Goal: Navigation & Orientation: Find specific page/section

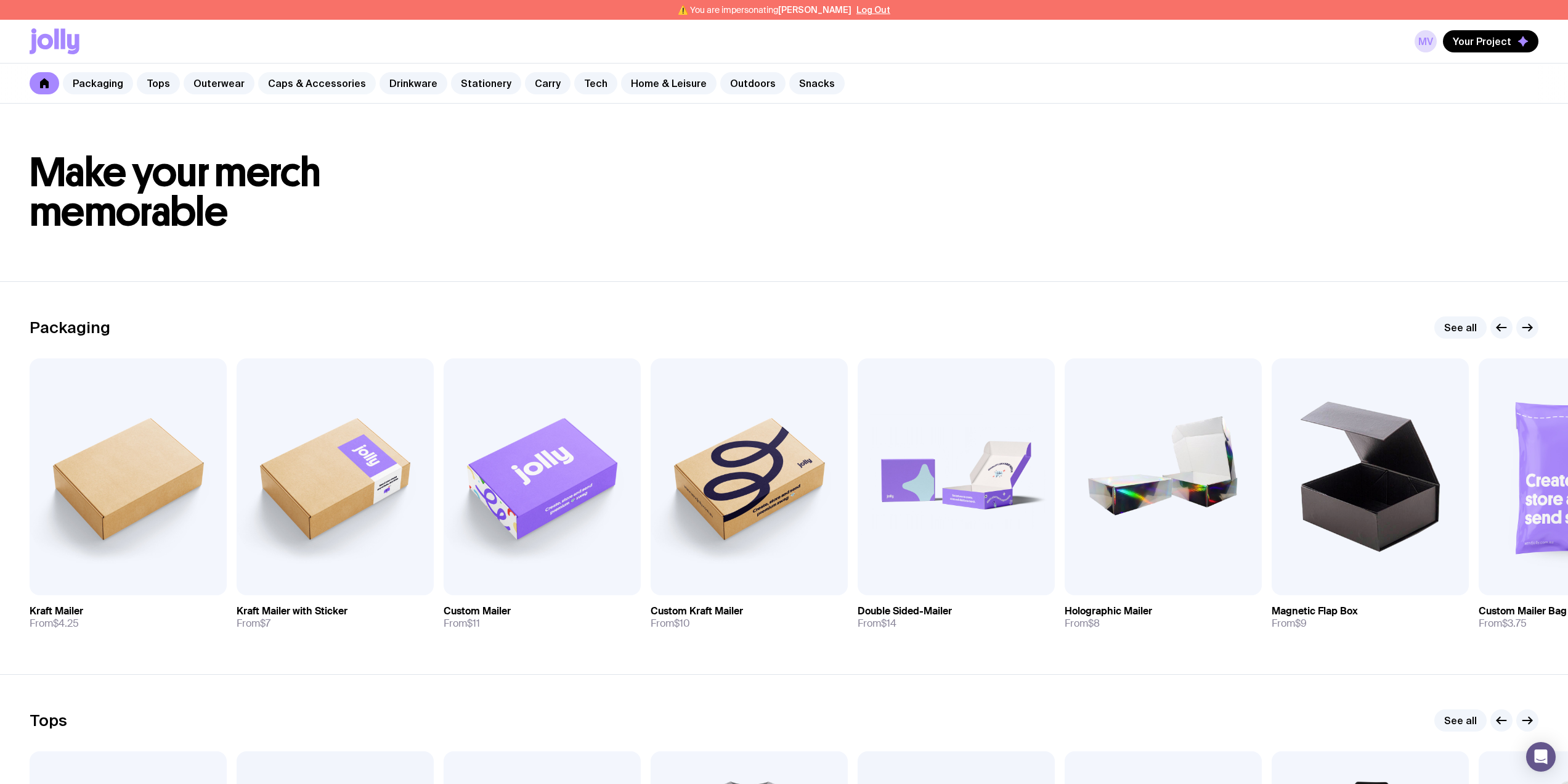
click at [301, 85] on link "Caps & Accessories" at bounding box center [317, 83] width 118 height 22
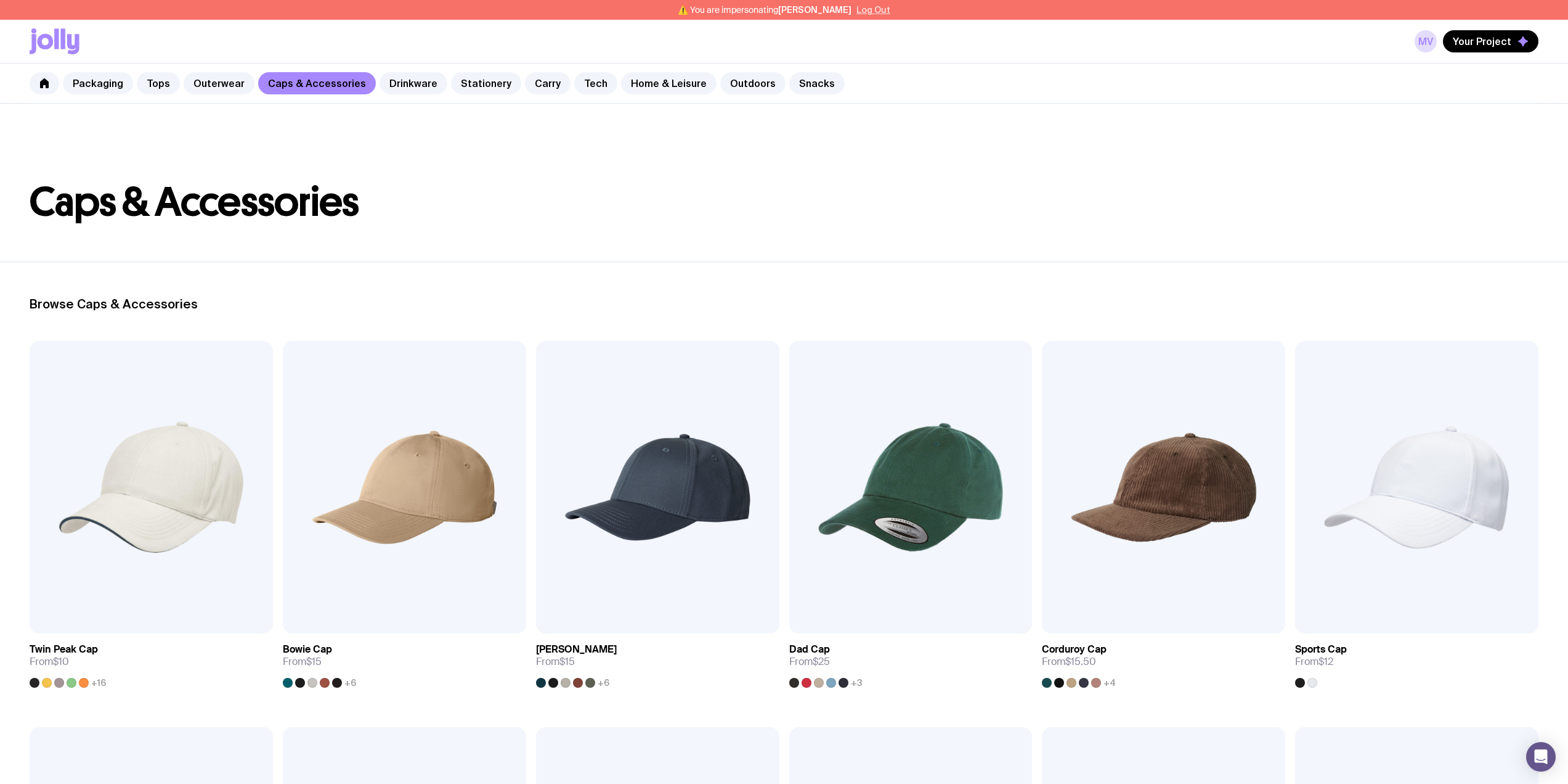
click at [866, 11] on button "Log Out" at bounding box center [873, 10] width 34 height 10
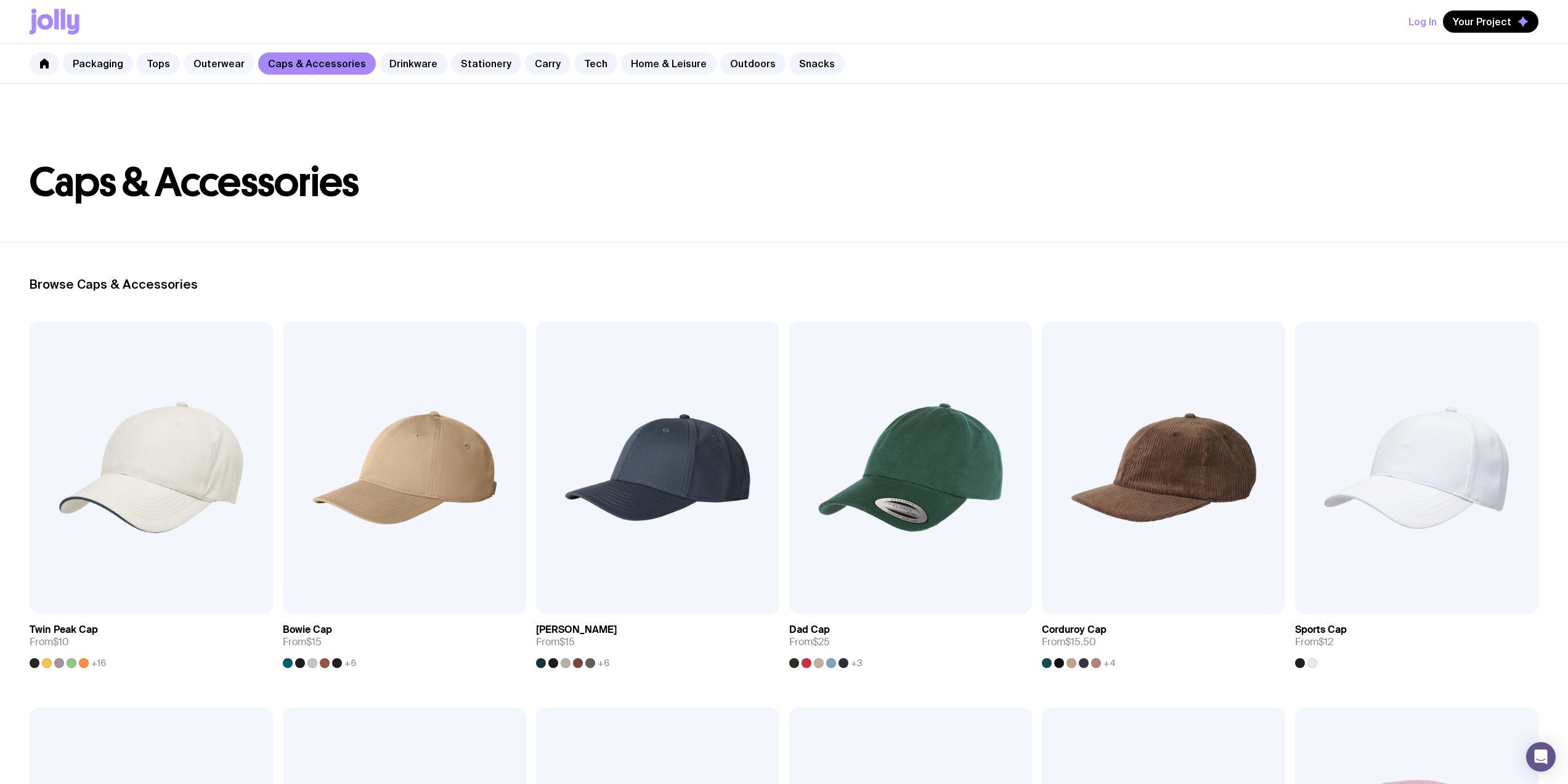
click at [225, 64] on link "Outerwear" at bounding box center [219, 63] width 71 height 22
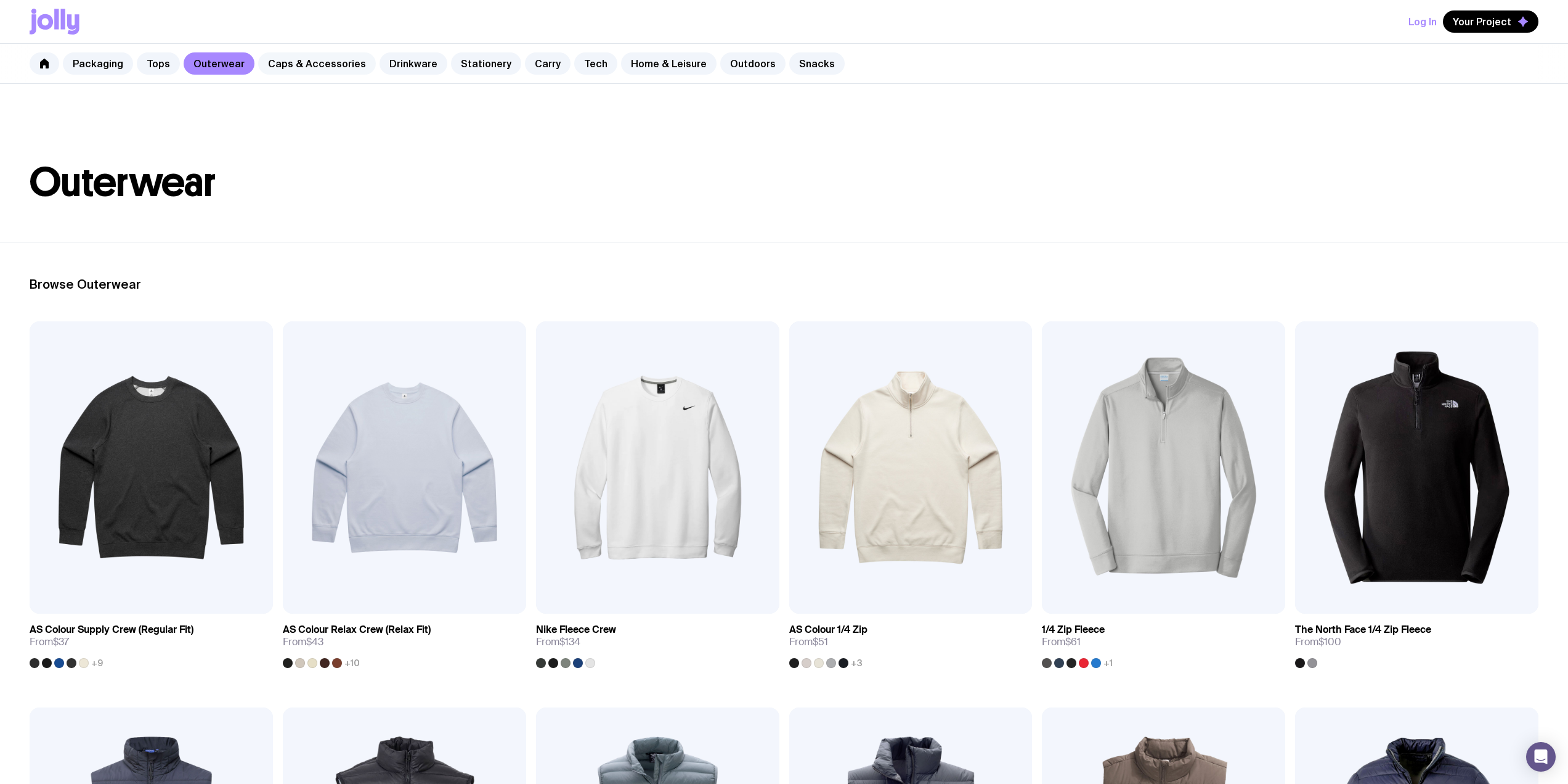
click at [313, 60] on link "Caps & Accessories" at bounding box center [317, 63] width 118 height 22
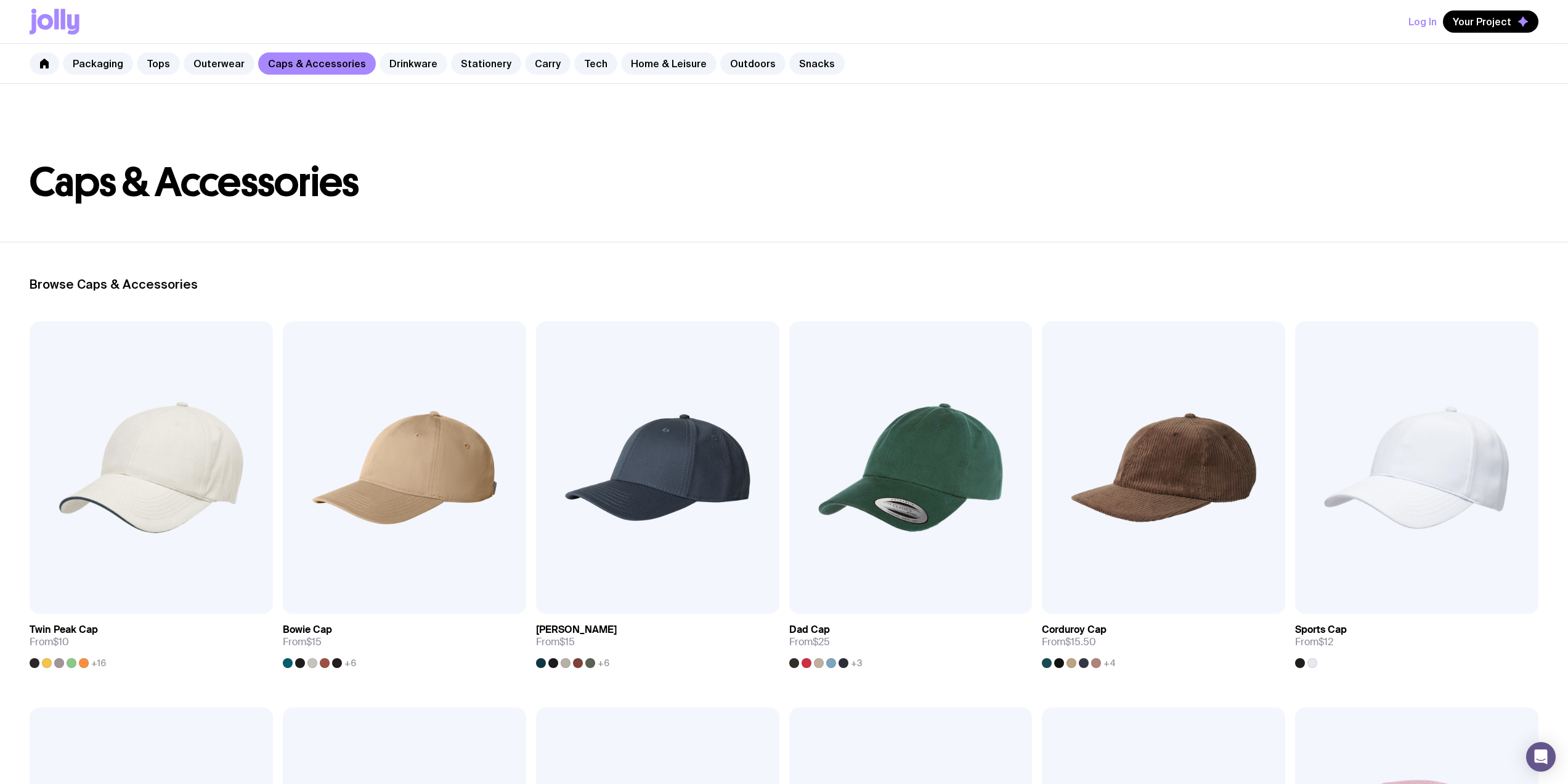
click at [418, 69] on link "Drinkware" at bounding box center [413, 63] width 68 height 22
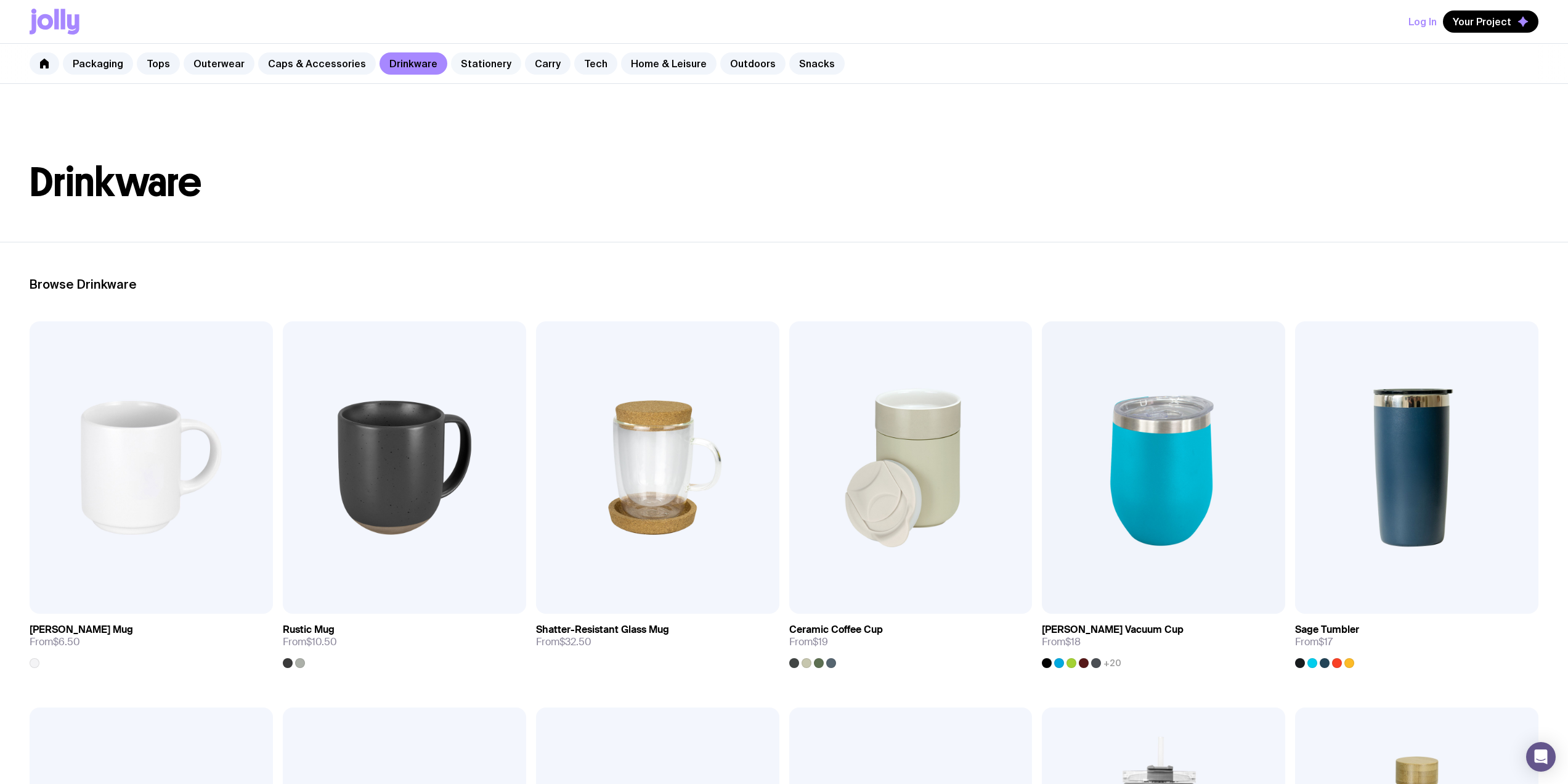
click at [464, 64] on link "Stationery" at bounding box center [486, 63] width 70 height 22
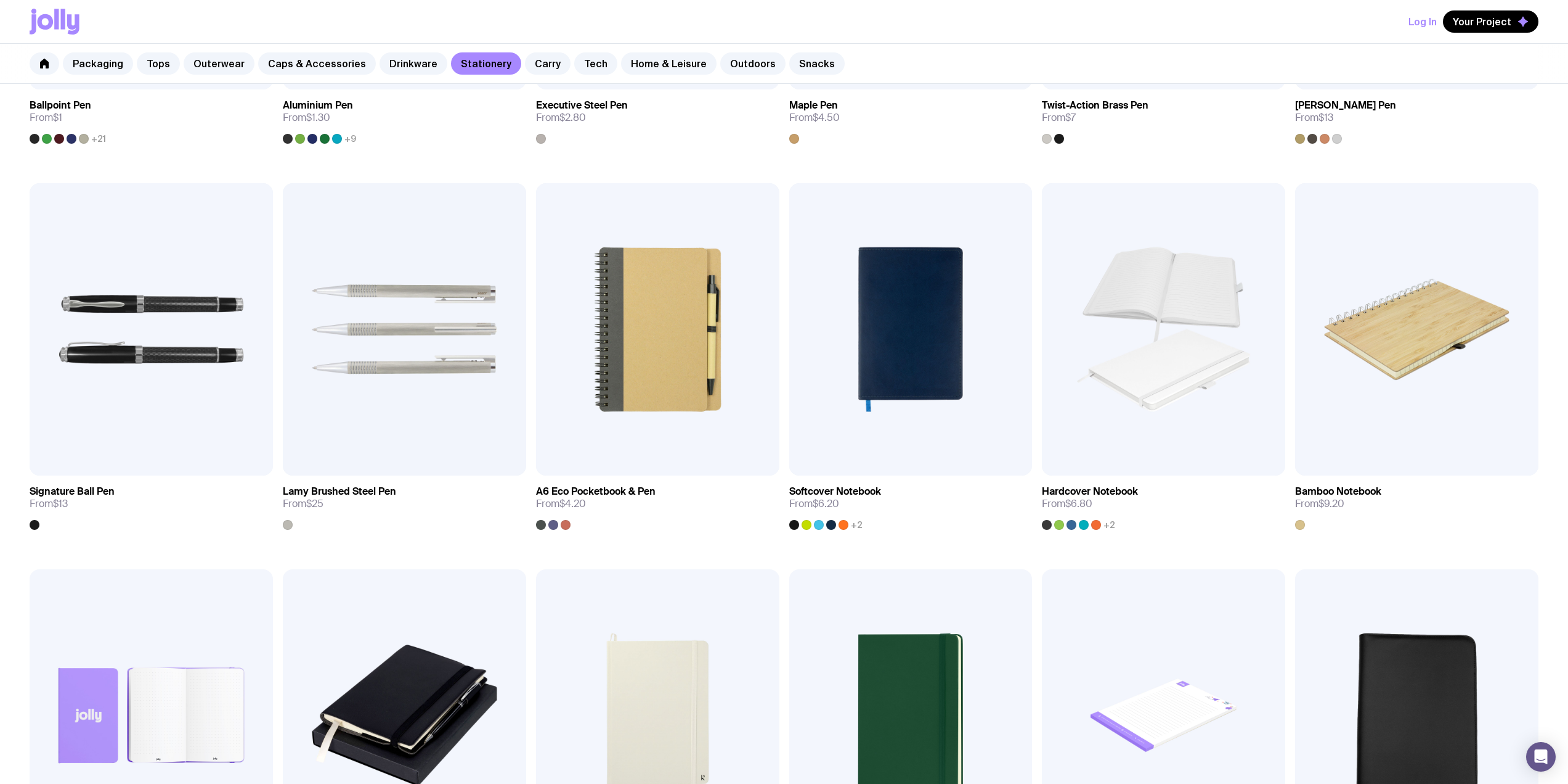
scroll to position [329, 0]
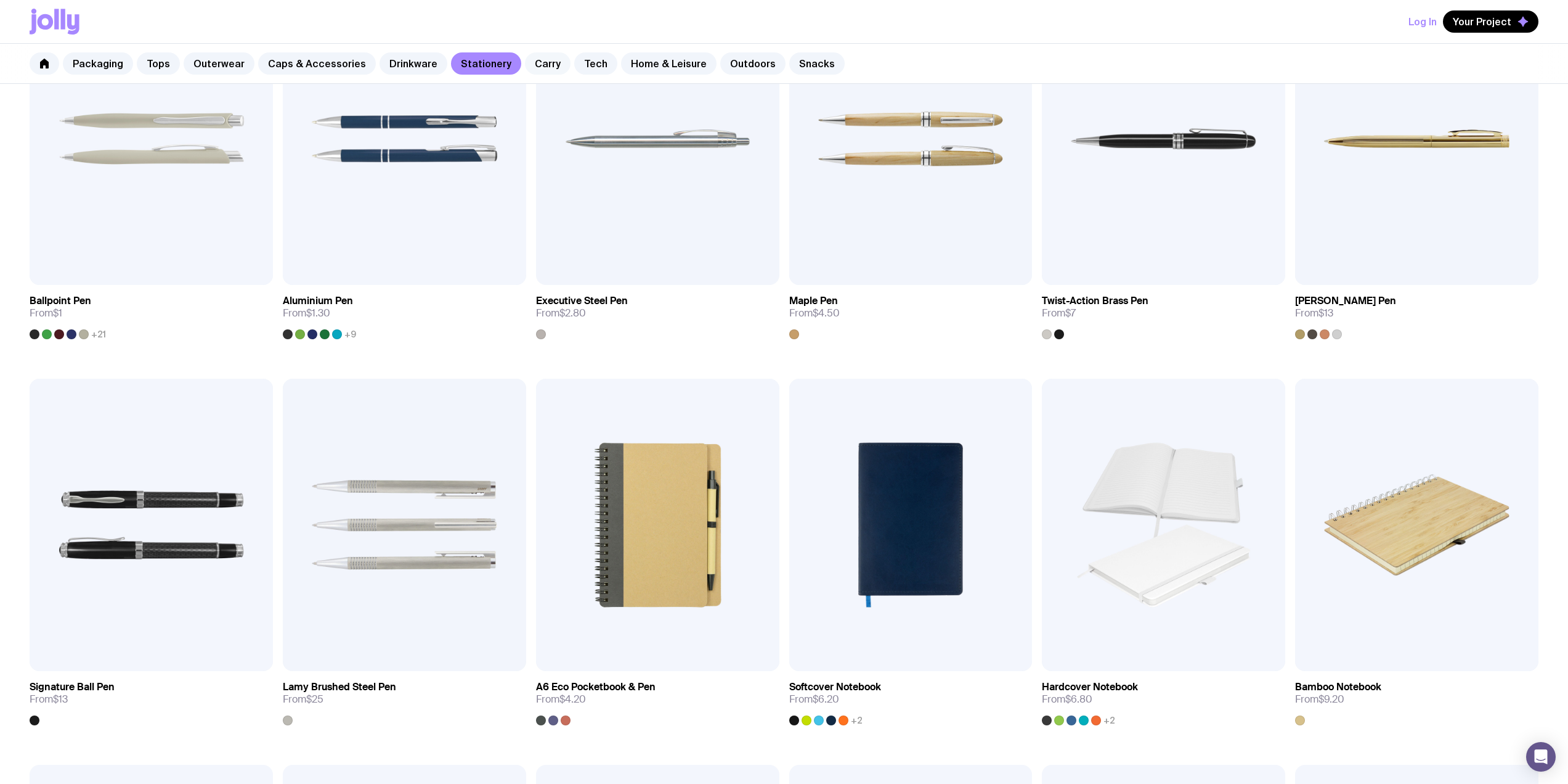
click at [538, 71] on link "Carry" at bounding box center [548, 63] width 46 height 22
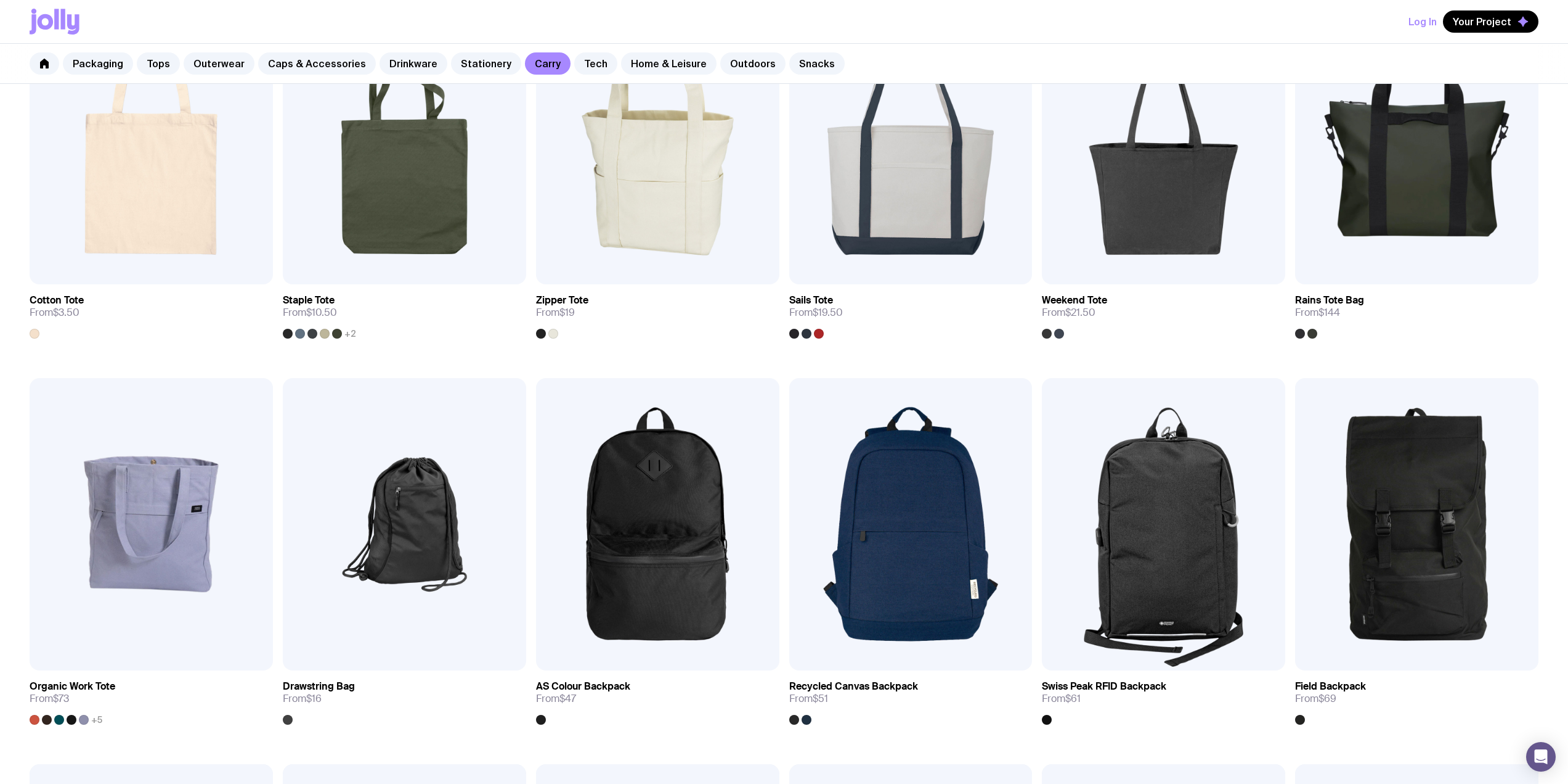
scroll to position [822, 0]
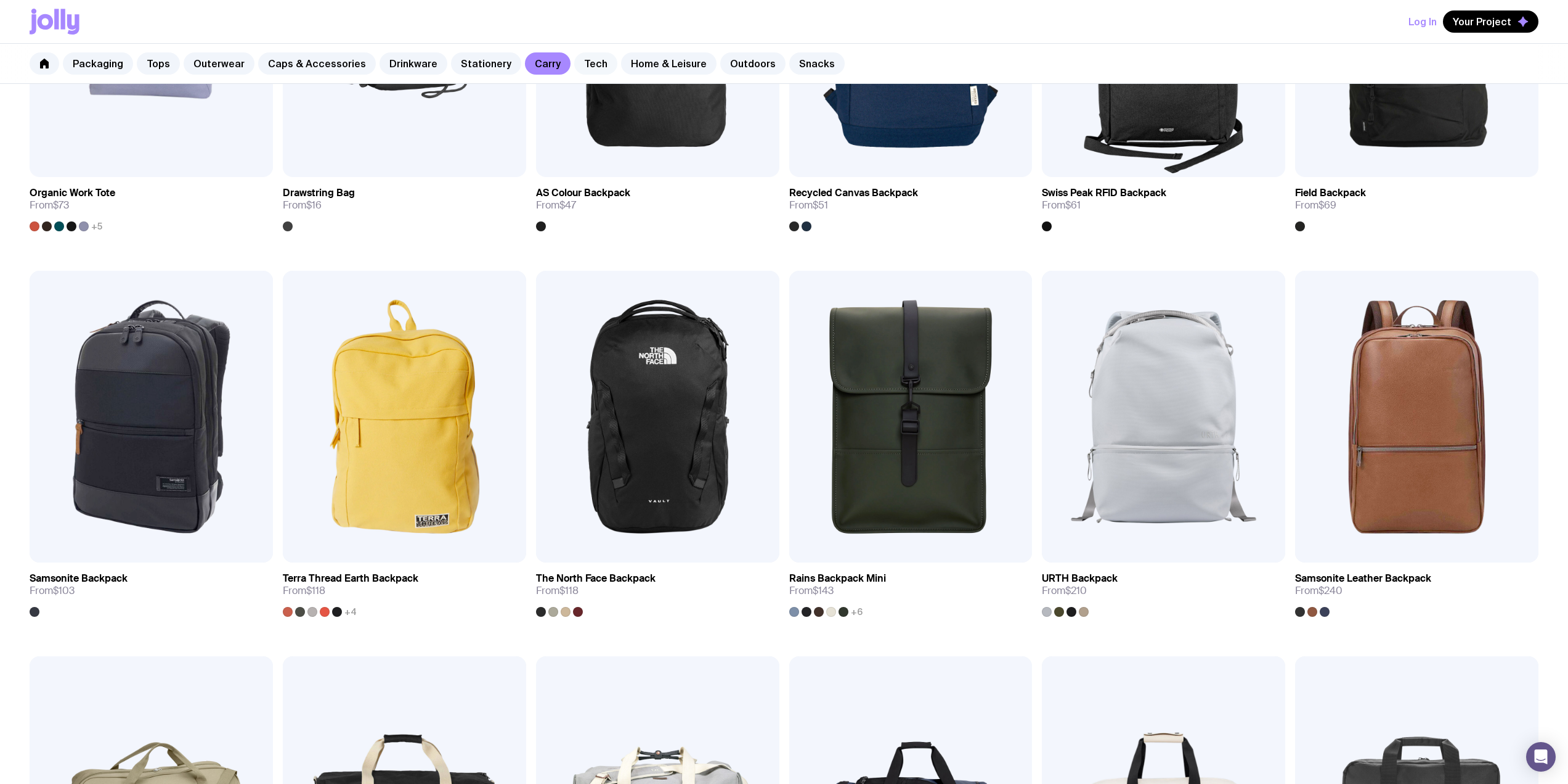
click at [574, 66] on link "Tech" at bounding box center [596, 63] width 43 height 22
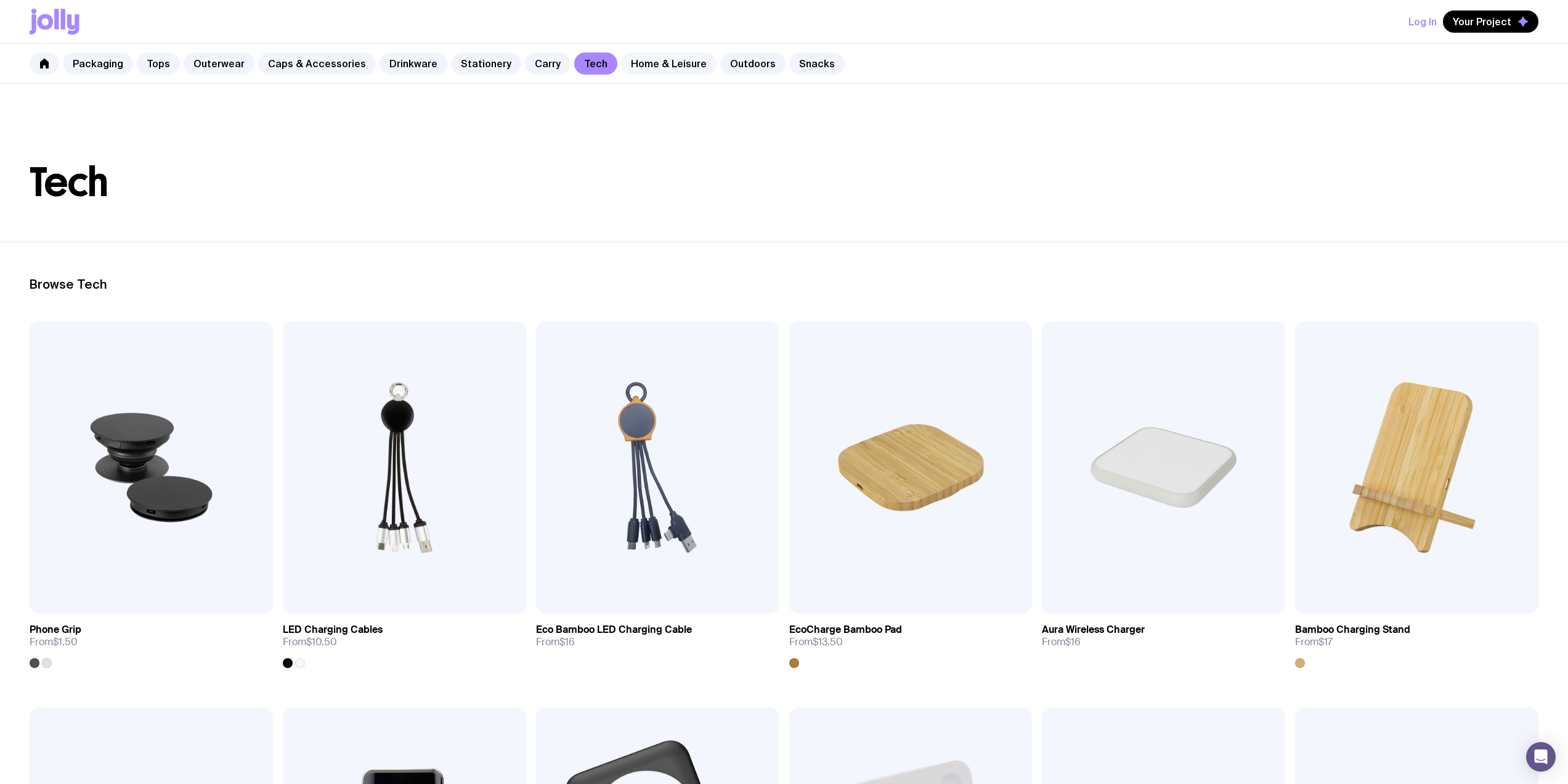
click at [660, 66] on link "Home & Leisure" at bounding box center [668, 63] width 96 height 22
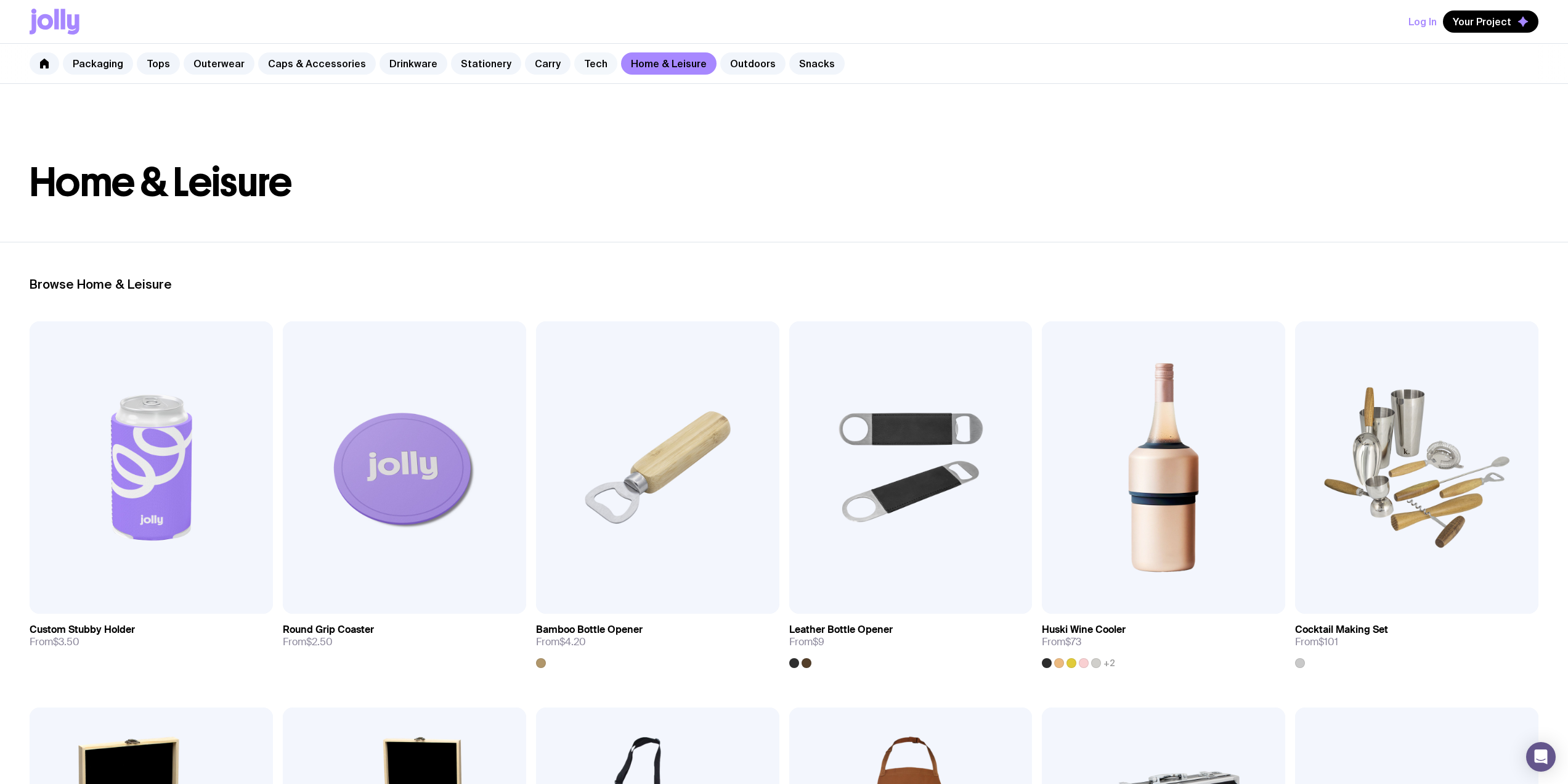
click at [574, 62] on link "Tech" at bounding box center [596, 63] width 43 height 22
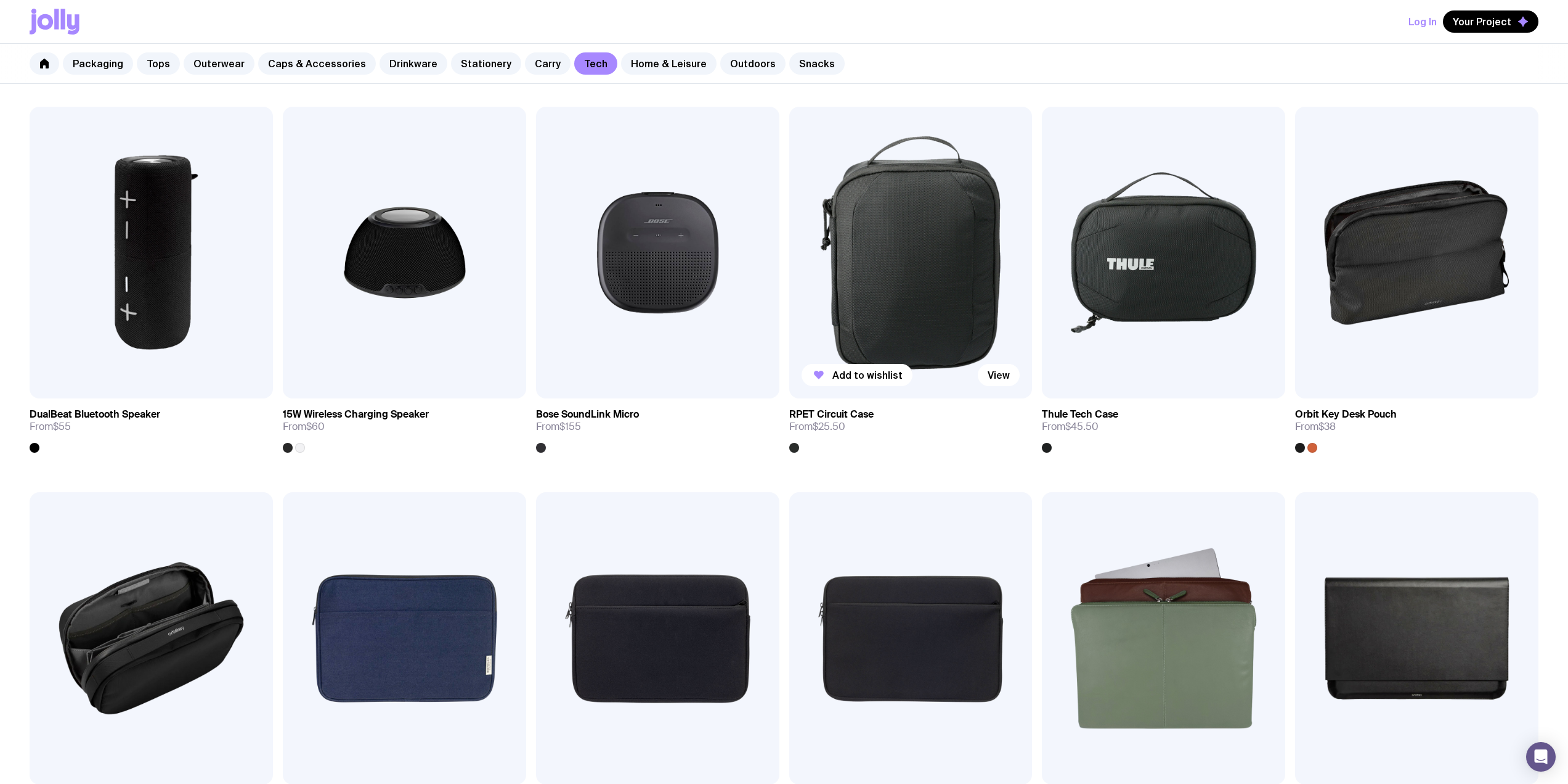
scroll to position [1315, 0]
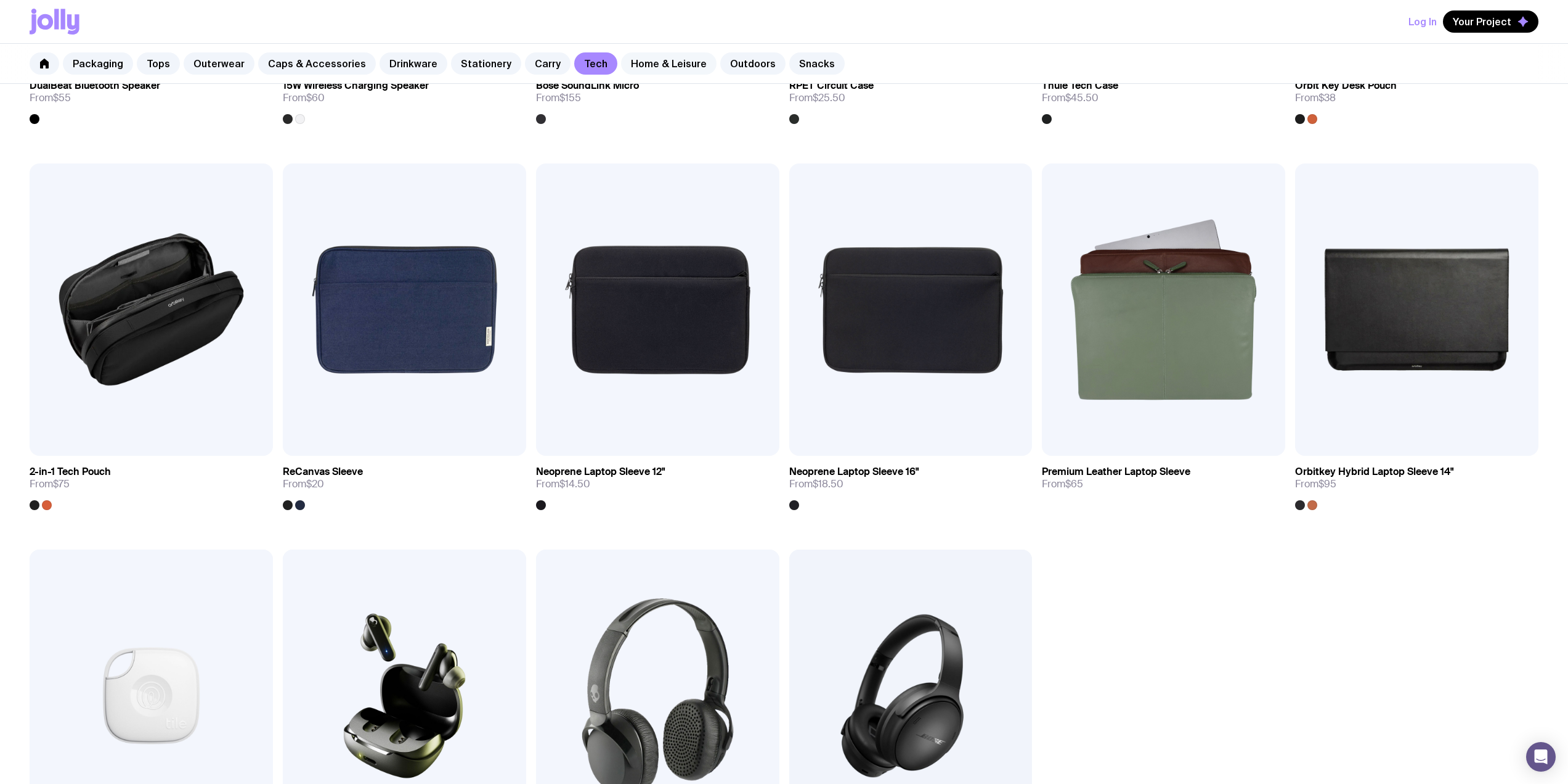
click at [659, 64] on link "Home & Leisure" at bounding box center [668, 63] width 96 height 22
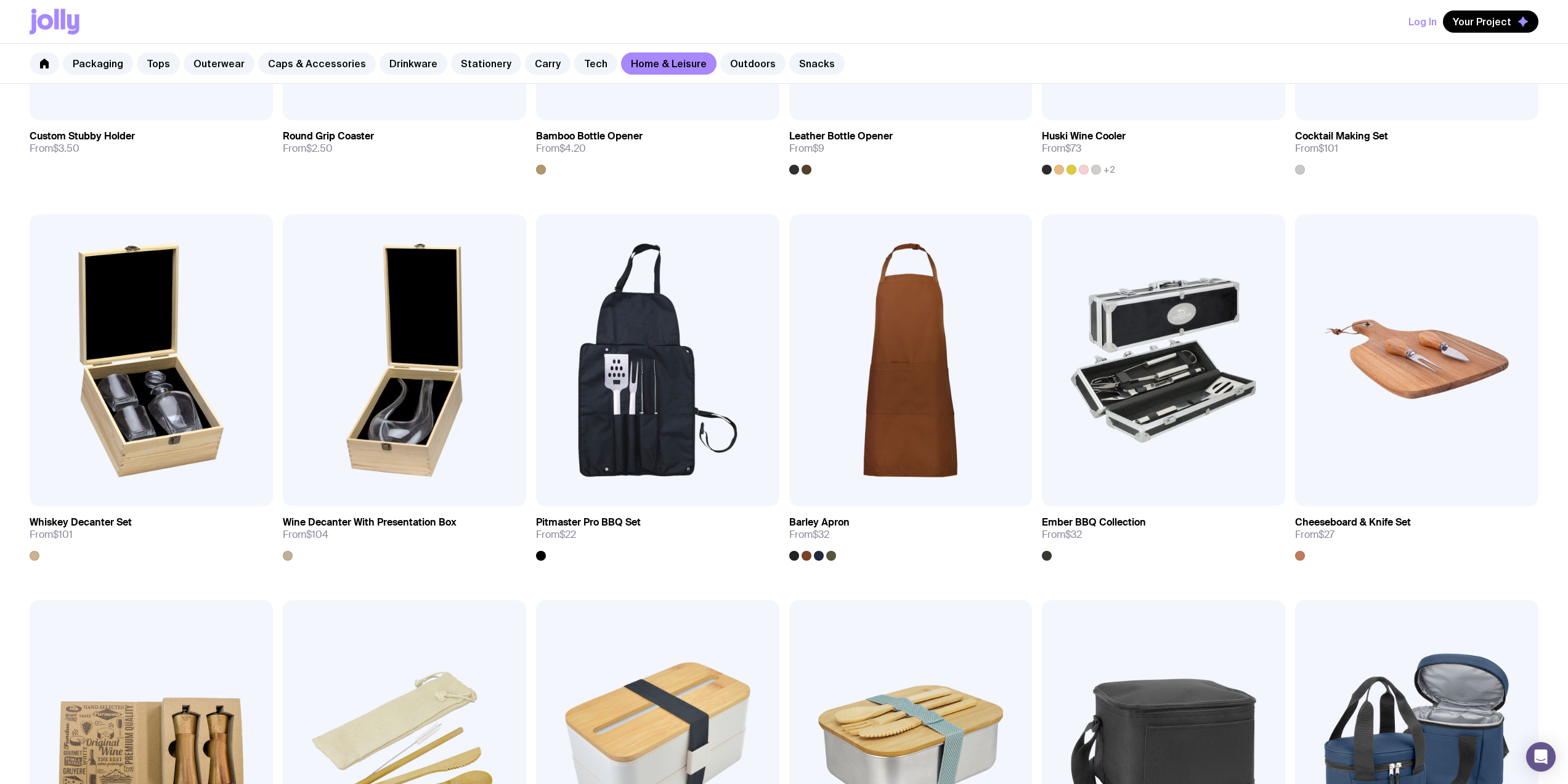
scroll to position [822, 0]
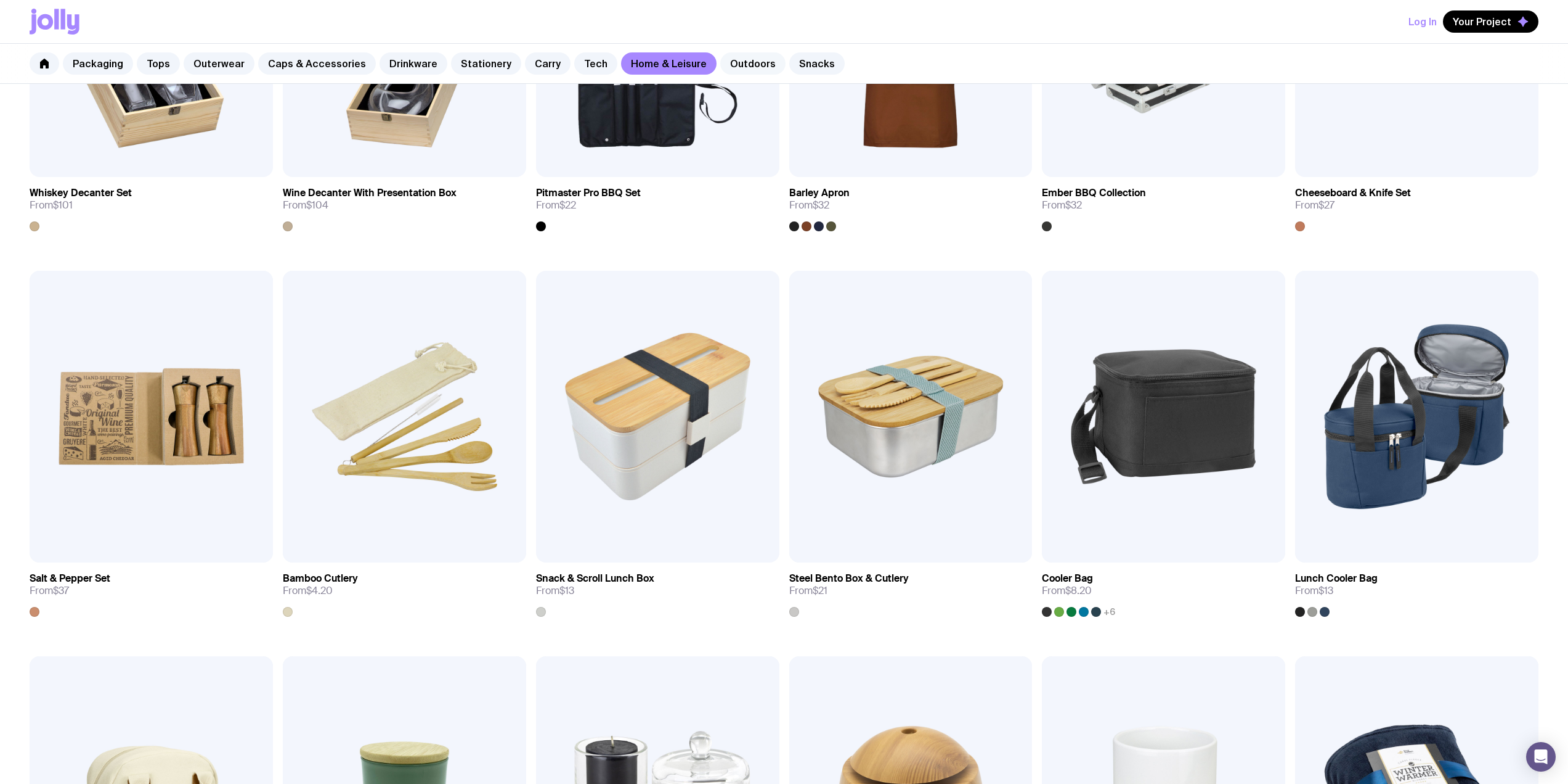
click at [728, 68] on link "Outdoors" at bounding box center [753, 63] width 65 height 22
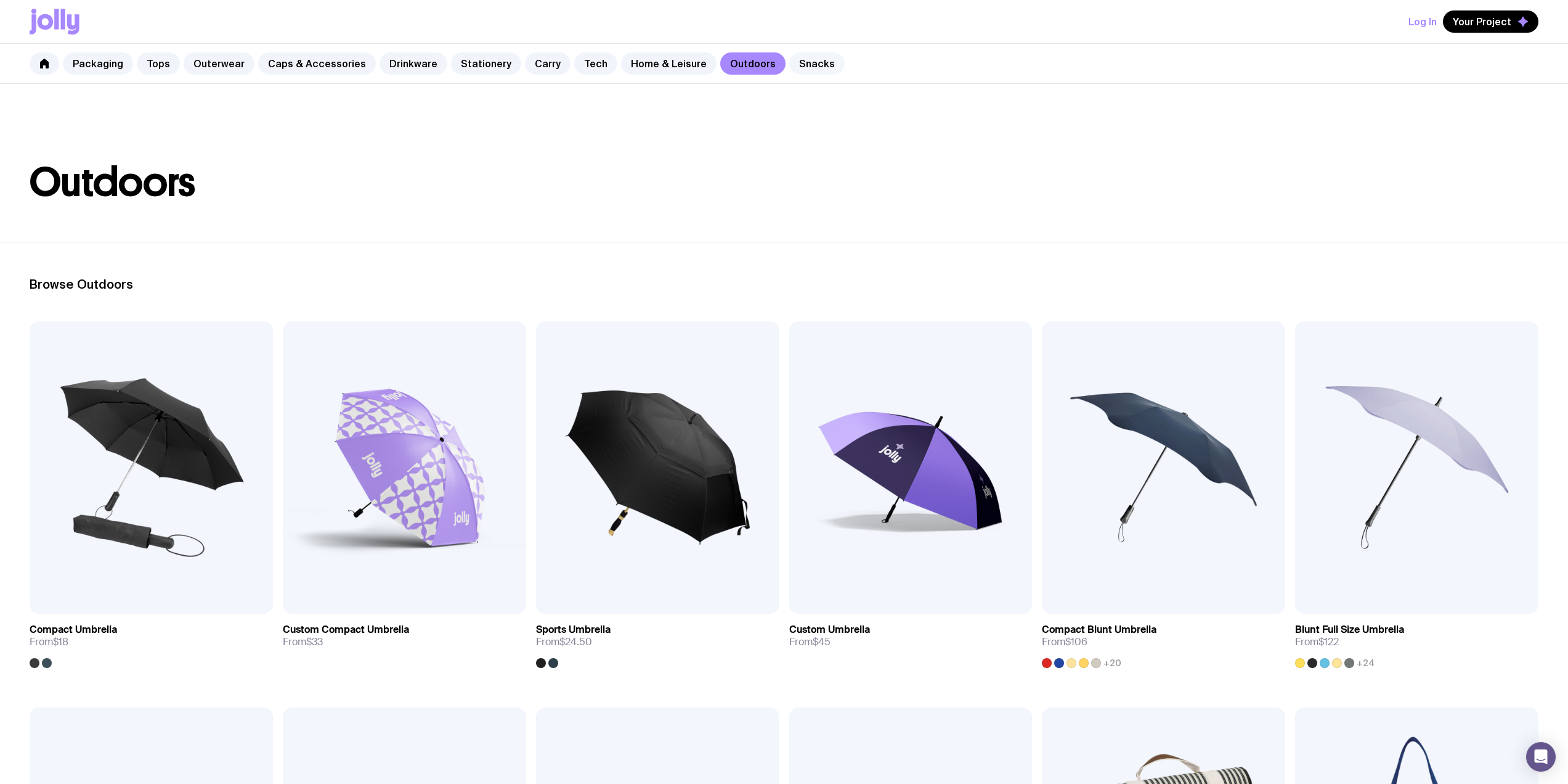
click at [796, 64] on link "Snacks" at bounding box center [817, 63] width 56 height 22
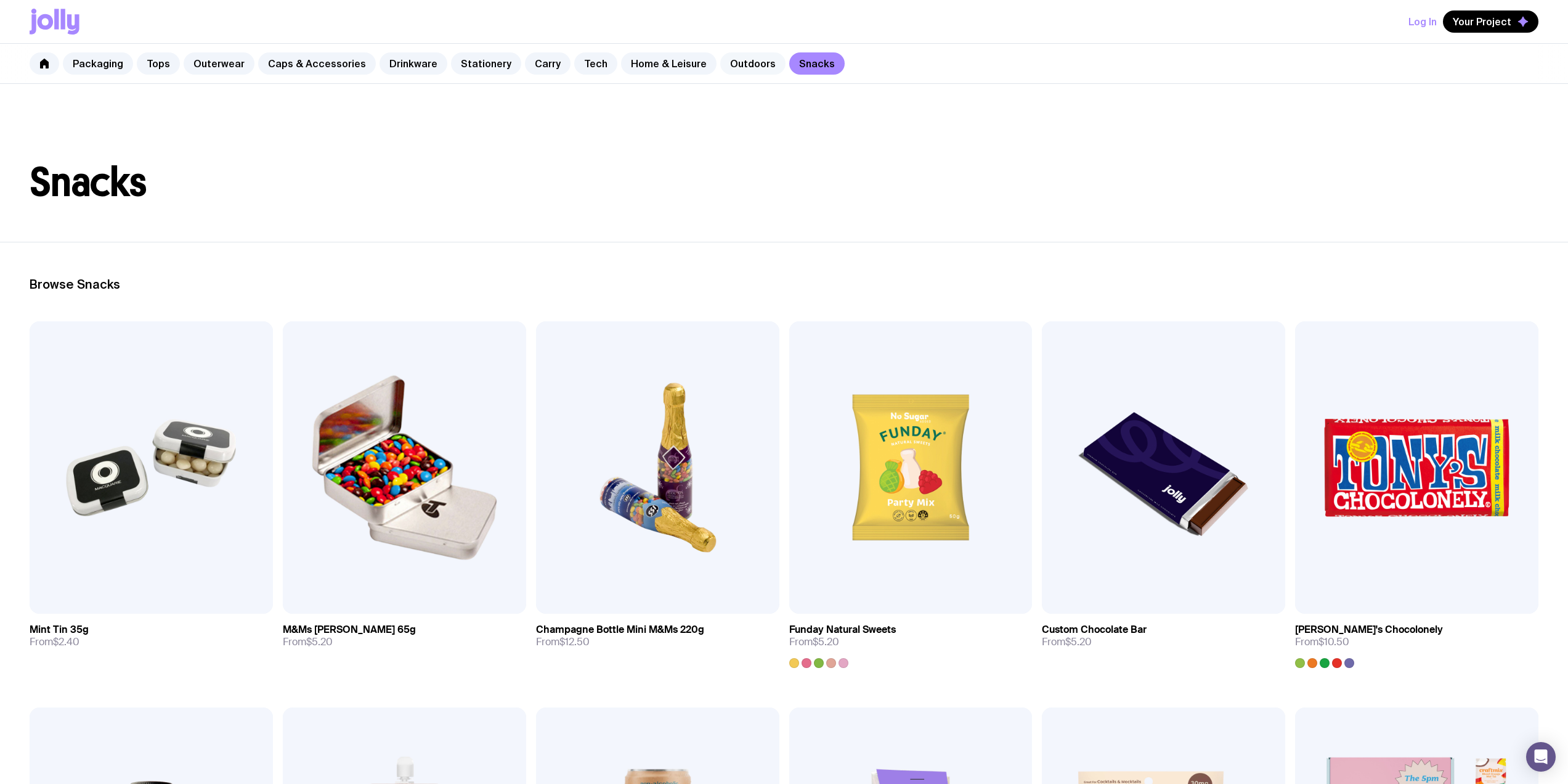
click at [733, 61] on link "Outdoors" at bounding box center [753, 63] width 65 height 22
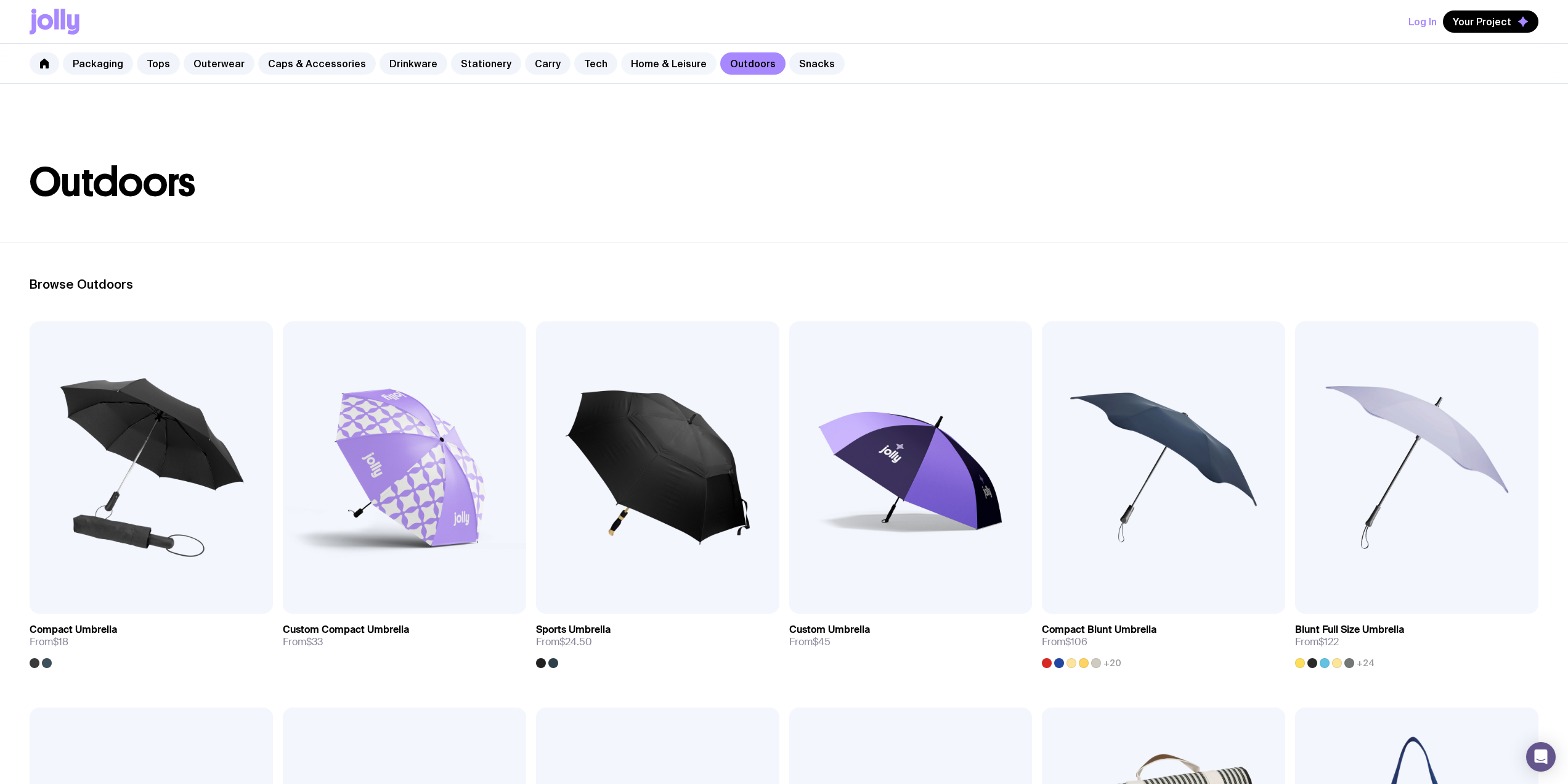
click at [652, 70] on link "Home & Leisure" at bounding box center [668, 63] width 96 height 22
